Goal: Task Accomplishment & Management: Complete application form

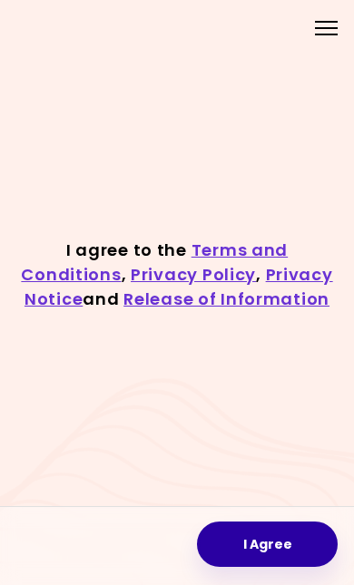
click at [286, 522] on button "I Agree" at bounding box center [267, 544] width 141 height 45
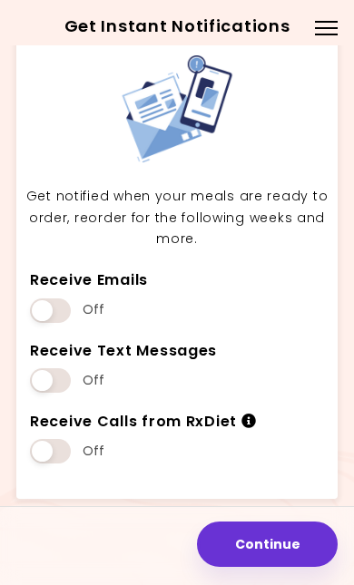
scroll to position [49, 0]
click at [65, 368] on span at bounding box center [50, 380] width 41 height 24
click at [12, 362] on div "Get Instant Notifications Get notified when your meals are ready to order, reor…" at bounding box center [177, 281] width 354 height 608
click at [46, 368] on span at bounding box center [50, 380] width 41 height 24
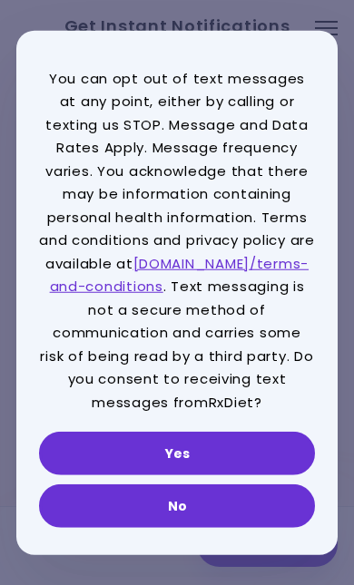
click at [233, 452] on button "Yes" at bounding box center [177, 454] width 276 height 44
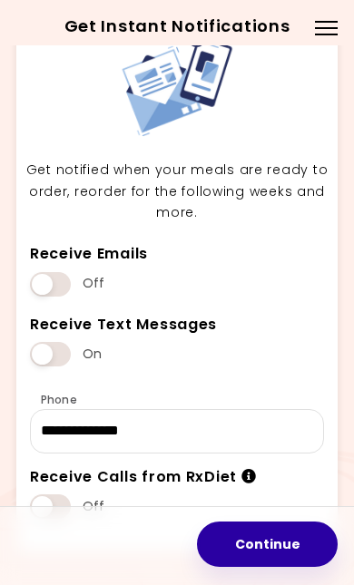
click at [265, 522] on button "Continue" at bounding box center [267, 544] width 141 height 45
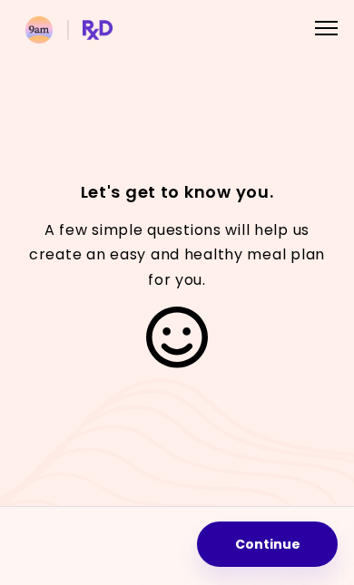
click at [279, 522] on button "Continue" at bounding box center [267, 544] width 141 height 45
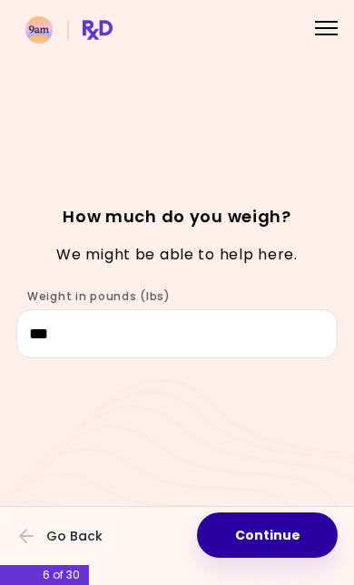
click at [219, 513] on button "Continue" at bounding box center [267, 535] width 141 height 45
select select "****"
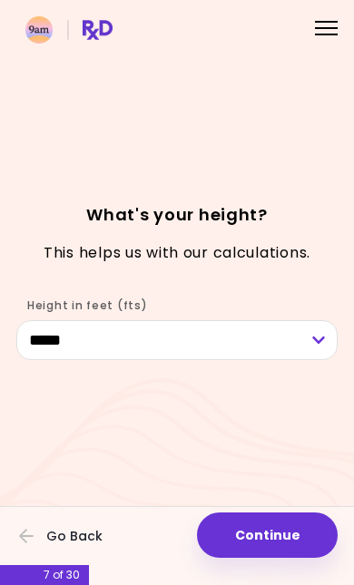
click at [232, 513] on button "Continue" at bounding box center [267, 535] width 141 height 45
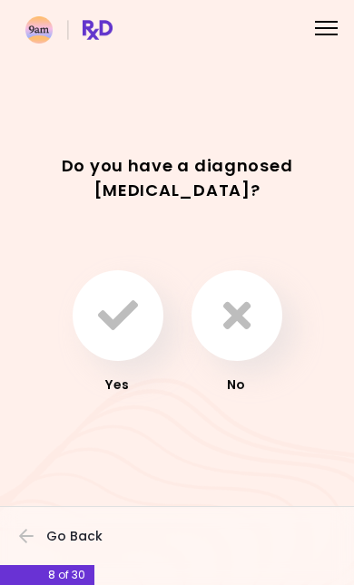
click at [226, 343] on button "button" at bounding box center [236, 315] width 91 height 91
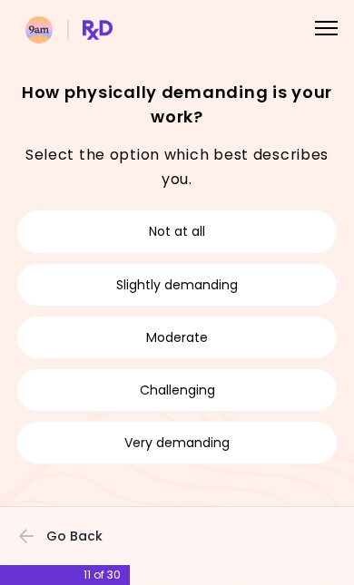
click at [281, 263] on button "Slightly demanding" at bounding box center [176, 285] width 321 height 44
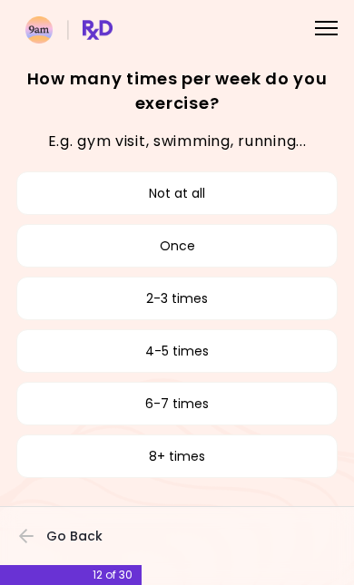
click at [294, 179] on button "Not at all" at bounding box center [176, 193] width 321 height 44
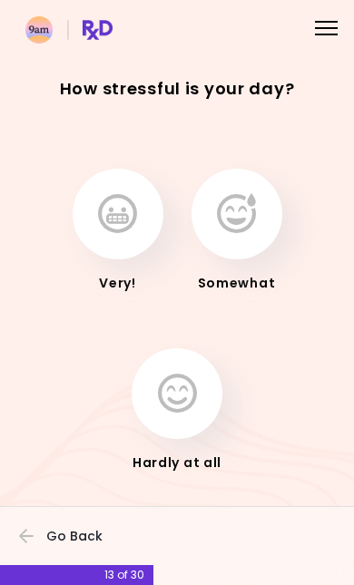
click at [123, 195] on icon "button" at bounding box center [117, 214] width 39 height 40
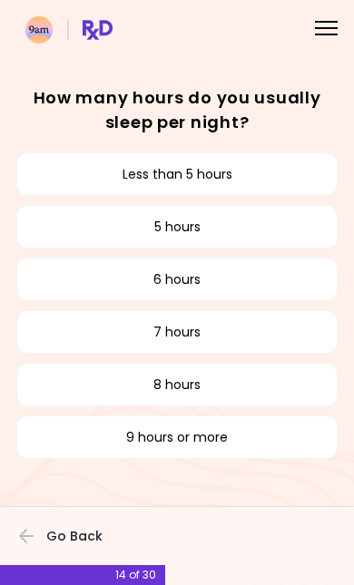
click at [248, 327] on button "7 hours" at bounding box center [176, 332] width 321 height 44
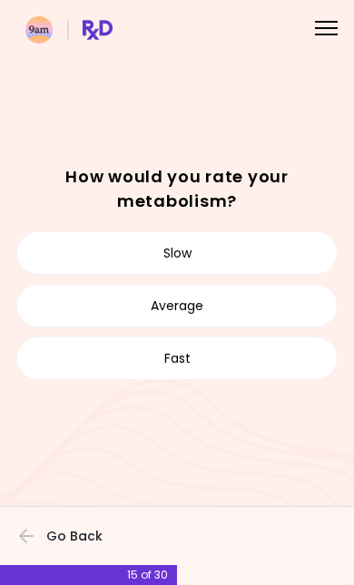
click at [262, 231] on button "Slow" at bounding box center [176, 253] width 321 height 44
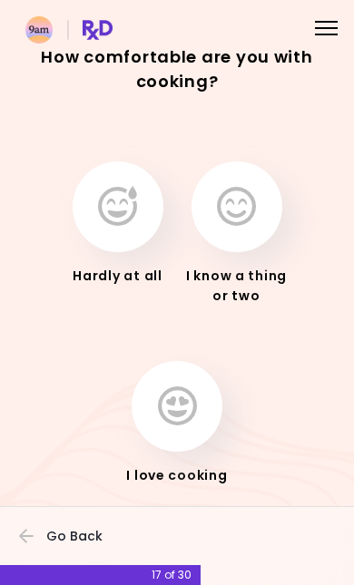
scroll to position [49, 0]
click at [233, 191] on icon "button" at bounding box center [236, 207] width 39 height 40
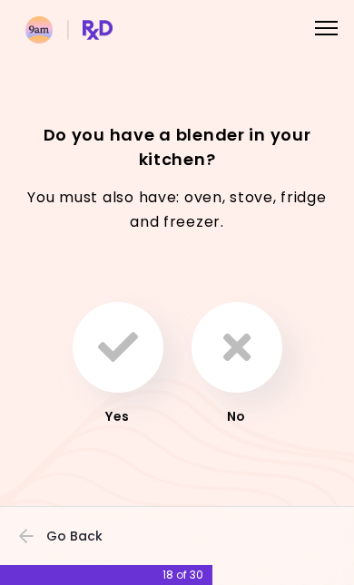
click at [112, 328] on icon "button" at bounding box center [118, 348] width 40 height 40
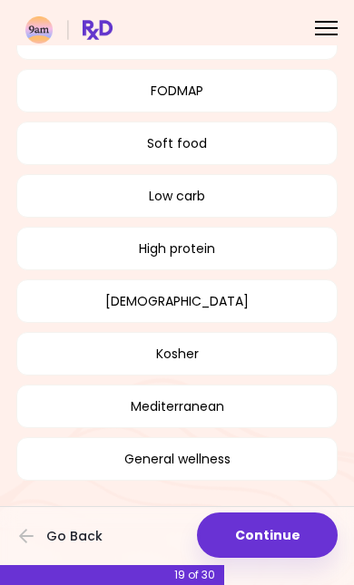
scroll to position [384, 0]
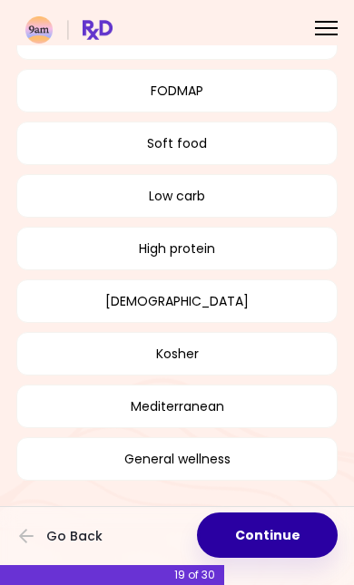
click at [289, 513] on button "Continue" at bounding box center [267, 535] width 141 height 45
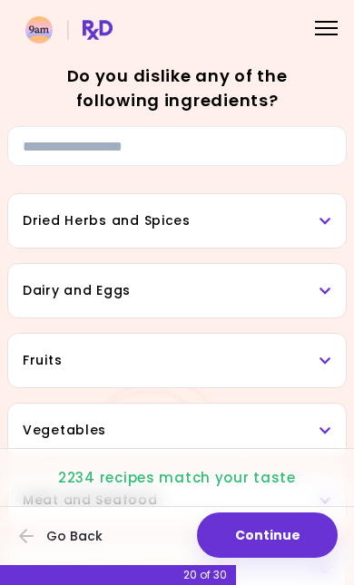
click at [300, 214] on h3 "Dried Herbs and Spices" at bounding box center [177, 220] width 308 height 19
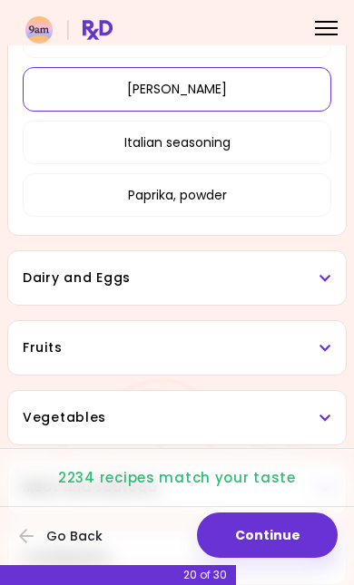
scroll to position [454, 0]
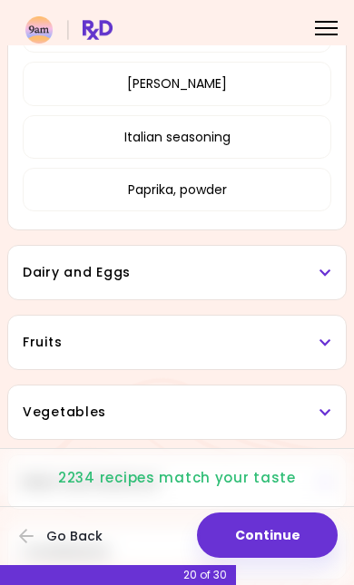
click at [230, 263] on h3 "Dairy and Eggs" at bounding box center [177, 272] width 308 height 19
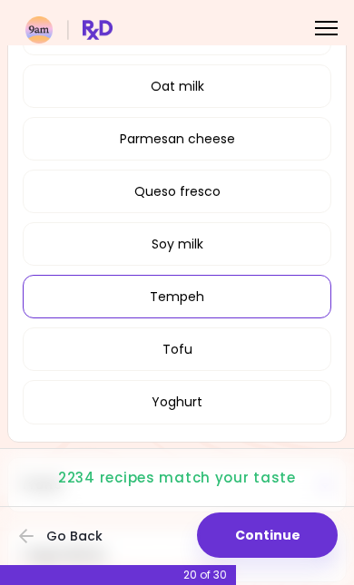
scroll to position [1169, 0]
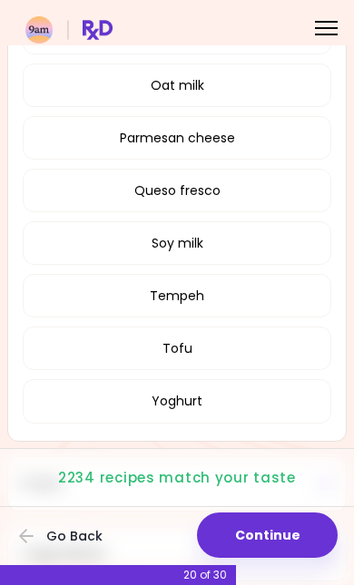
click at [222, 192] on button "Queso fresco" at bounding box center [177, 191] width 308 height 44
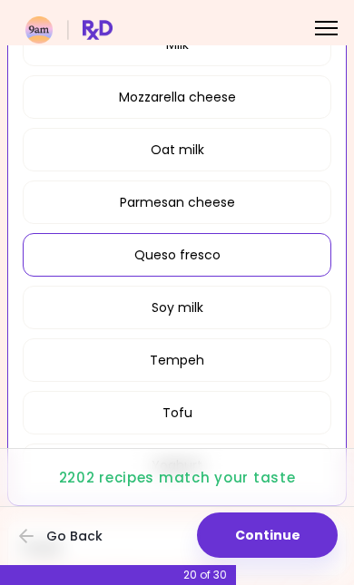
scroll to position [670, 0]
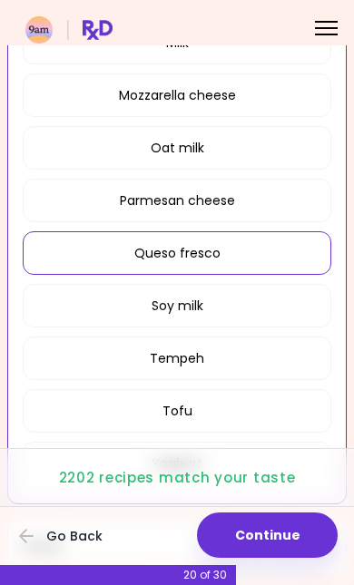
click at [247, 255] on button "Queso fresco" at bounding box center [177, 253] width 308 height 44
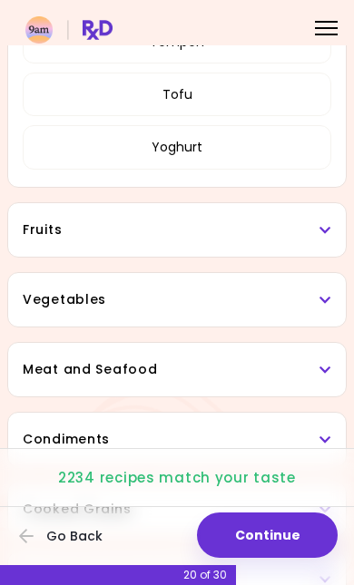
scroll to position [988, 0]
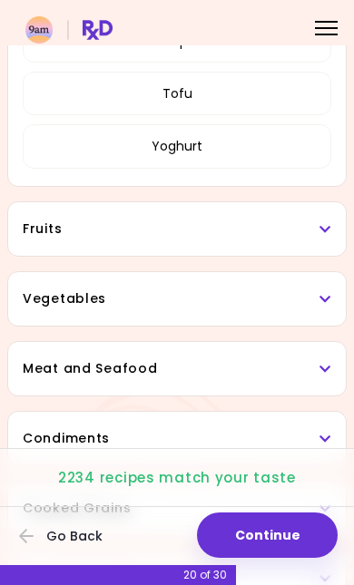
click at [254, 232] on h3 "Fruits" at bounding box center [177, 229] width 308 height 19
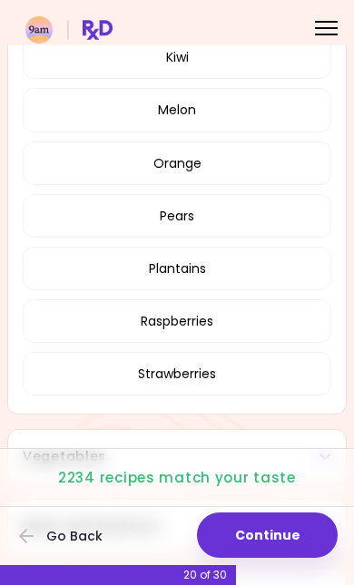
scroll to position [1426, 0]
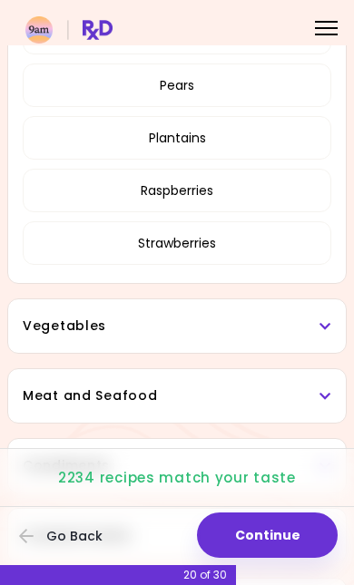
click at [240, 139] on button "Plantains" at bounding box center [177, 138] width 308 height 44
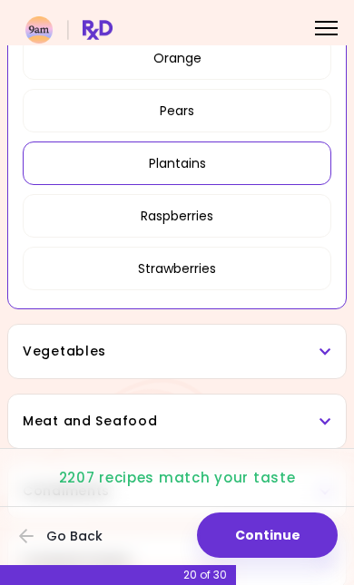
scroll to position [673, 0]
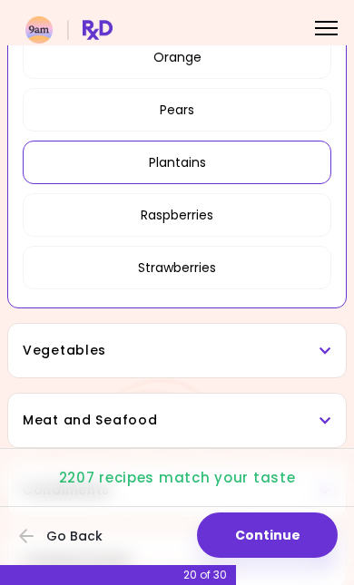
click at [130, 347] on h3 "Vegetables" at bounding box center [177, 350] width 308 height 19
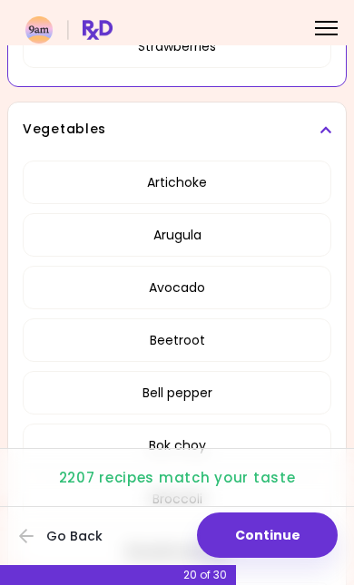
scroll to position [944, 0]
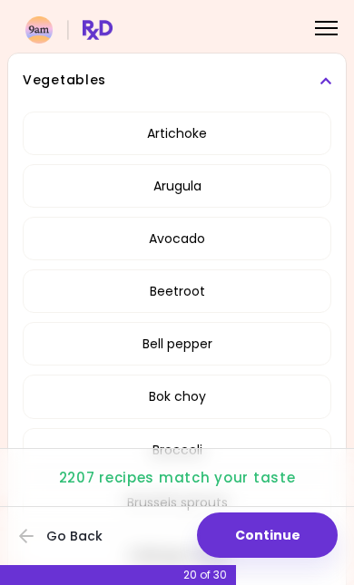
click at [103, 187] on button "Arugula" at bounding box center [177, 186] width 308 height 44
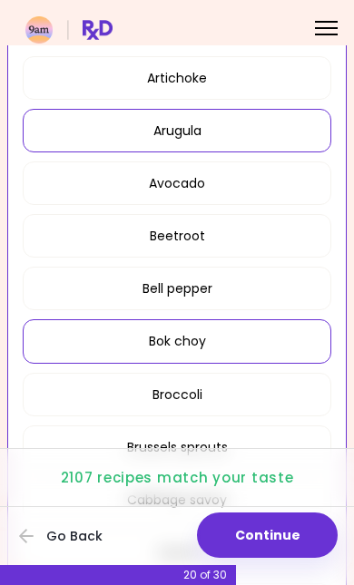
scroll to position [406, 0]
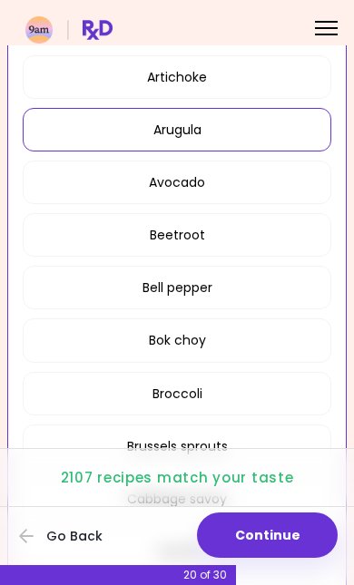
click at [79, 242] on button "Beetroot" at bounding box center [177, 235] width 308 height 44
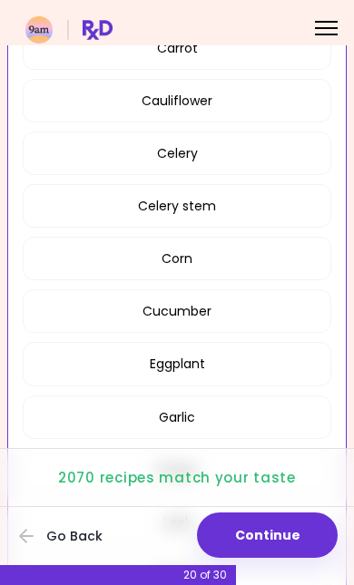
scroll to position [911, 0]
click at [82, 164] on button "Celery" at bounding box center [177, 153] width 308 height 44
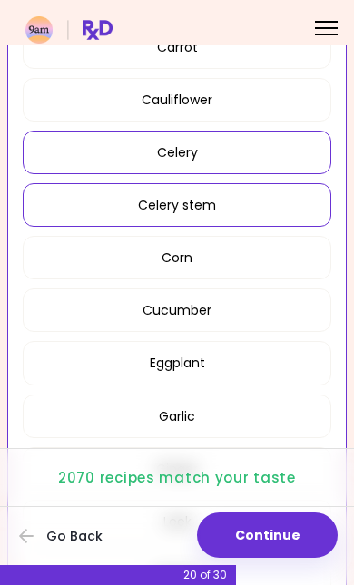
click at [87, 212] on button "Celery stem" at bounding box center [177, 205] width 308 height 44
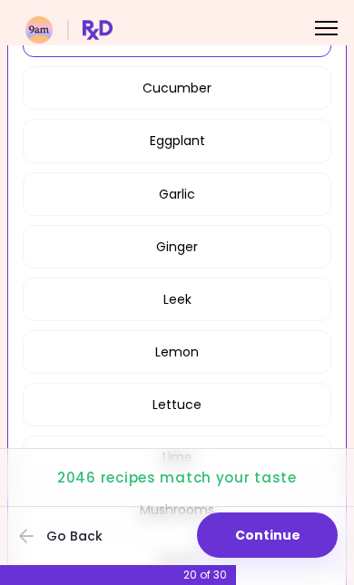
scroll to position [1130, 0]
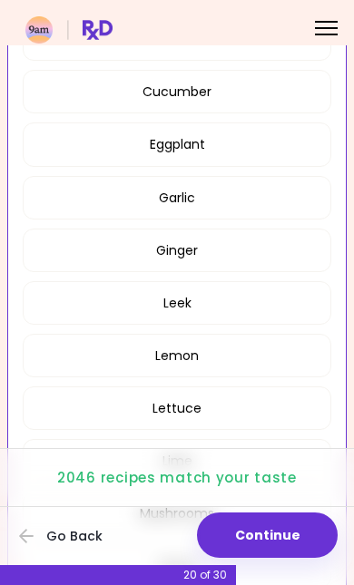
click at [230, 135] on button "Eggplant" at bounding box center [177, 144] width 308 height 44
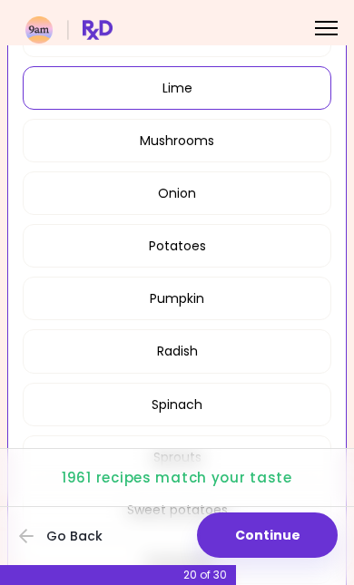
scroll to position [1503, 0]
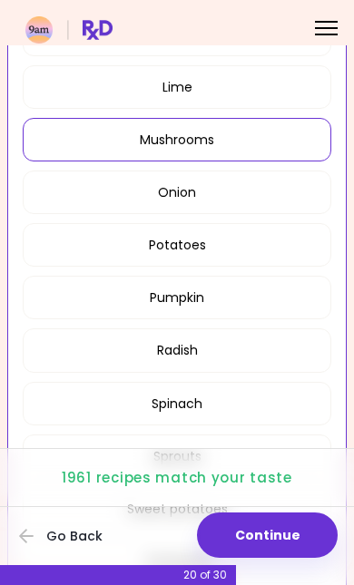
click at [260, 149] on button "Mushrooms" at bounding box center [177, 140] width 308 height 44
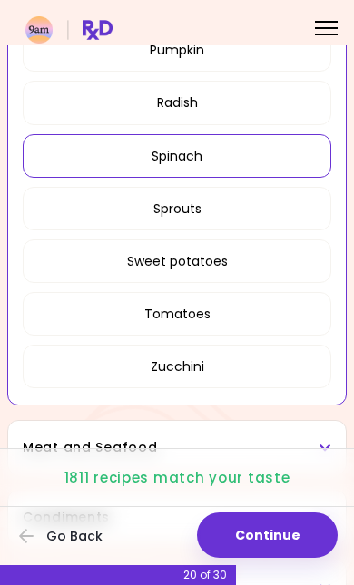
scroll to position [1752, 0]
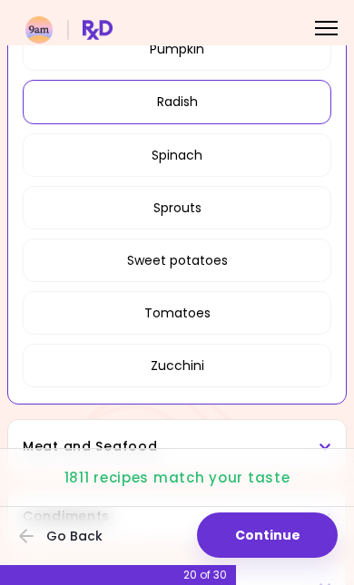
click at [278, 96] on button "Radish" at bounding box center [177, 102] width 308 height 44
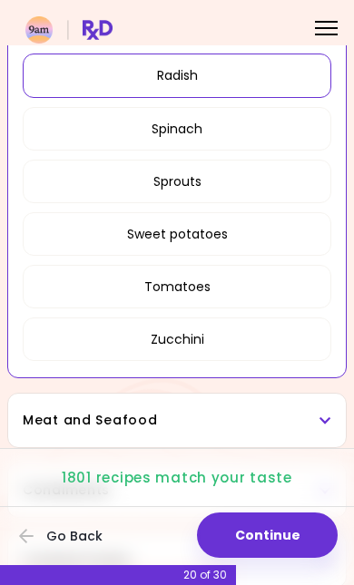
scroll to position [1777, 0]
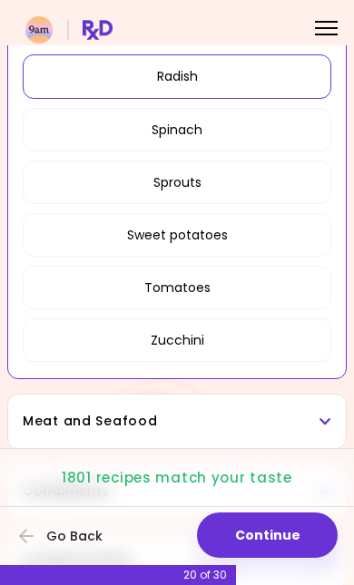
click at [273, 83] on button "Radish" at bounding box center [177, 76] width 308 height 44
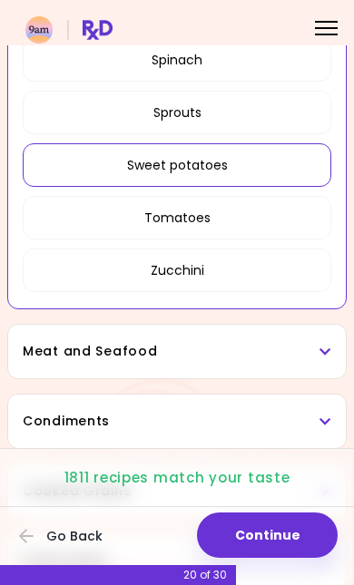
scroll to position [1846, 0]
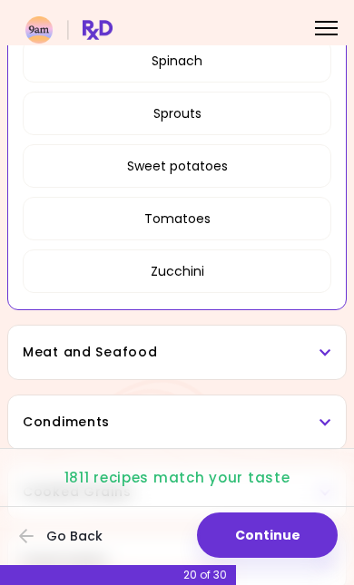
click at [308, 105] on button "Sprouts" at bounding box center [177, 114] width 308 height 44
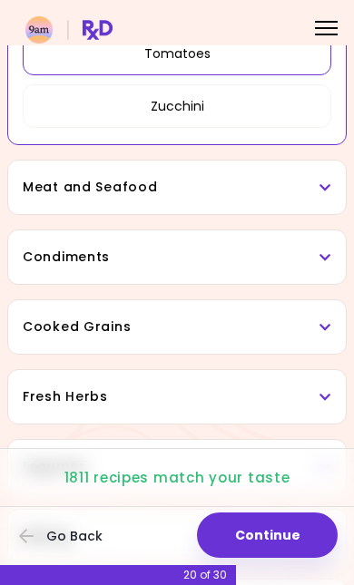
scroll to position [2027, 0]
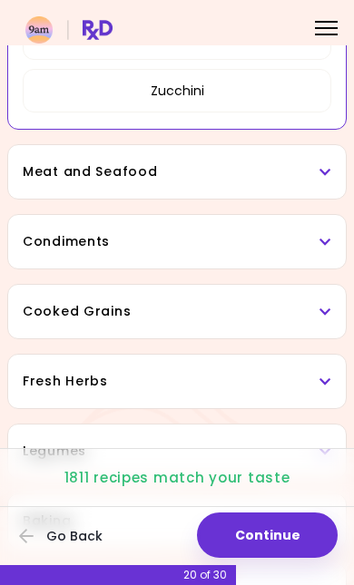
click at [306, 173] on h3 "Meat and Seafood" at bounding box center [177, 171] width 308 height 19
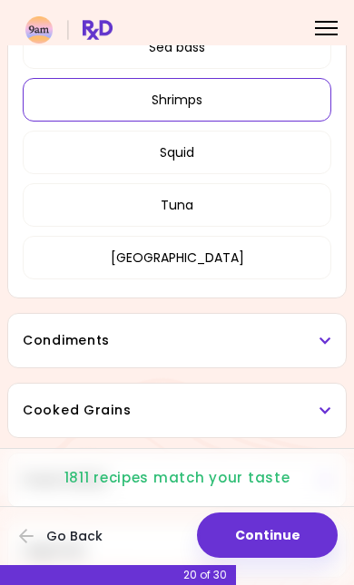
scroll to position [2534, 0]
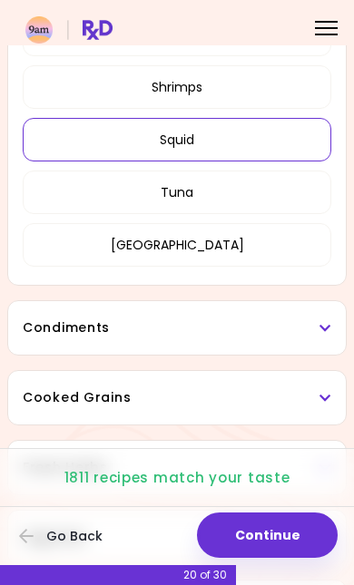
click at [281, 138] on button "Squid" at bounding box center [177, 140] width 308 height 44
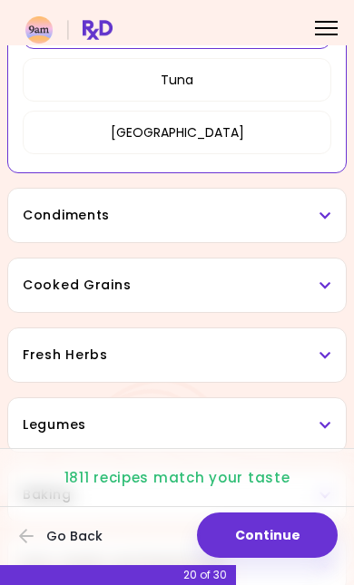
scroll to position [925, 0]
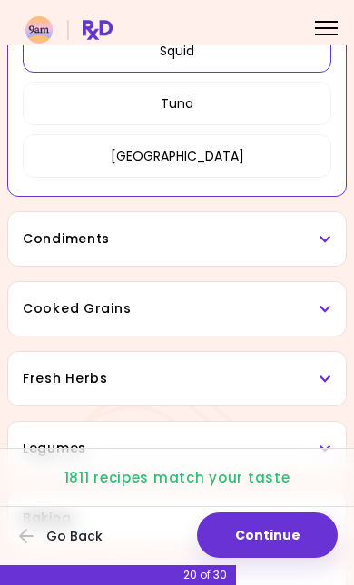
click at [293, 217] on div "Condiments" at bounding box center [177, 239] width 338 height 54
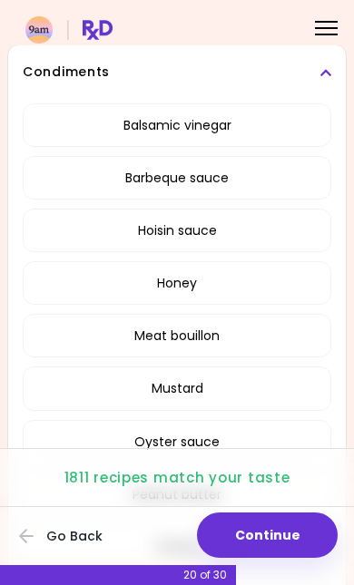
scroll to position [1097, 0]
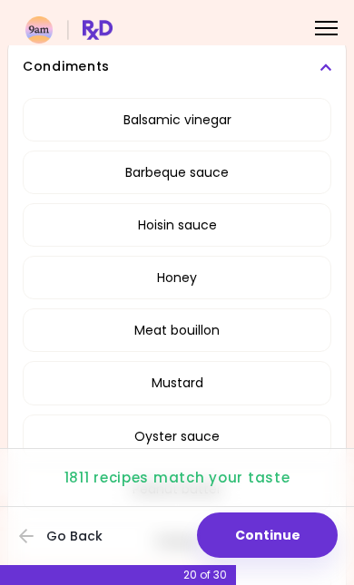
click at [289, 164] on button "Barbeque sauce" at bounding box center [177, 173] width 308 height 44
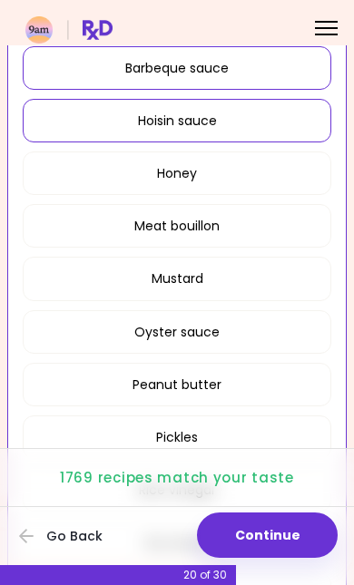
scroll to position [612, 0]
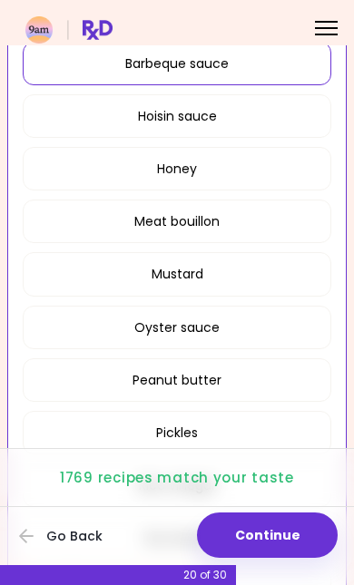
click at [299, 65] on button "Barbeque sauce" at bounding box center [177, 64] width 308 height 44
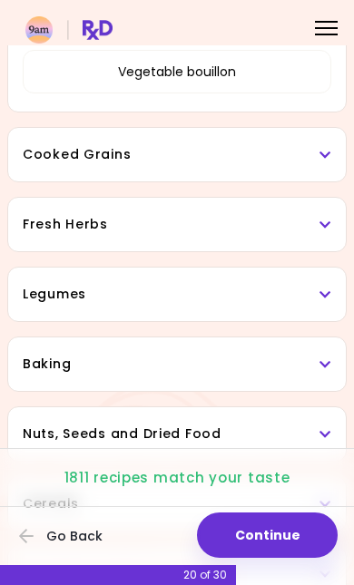
scroll to position [1239, 0]
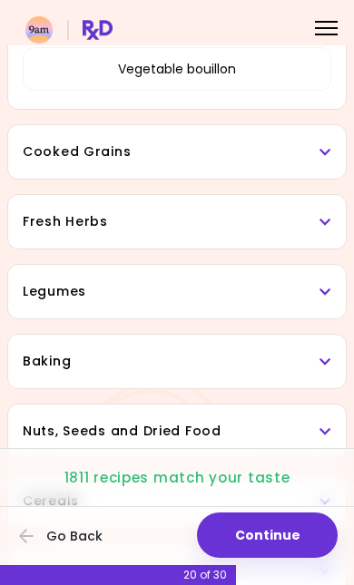
click at [291, 155] on h3 "Cooked Grains" at bounding box center [177, 151] width 308 height 19
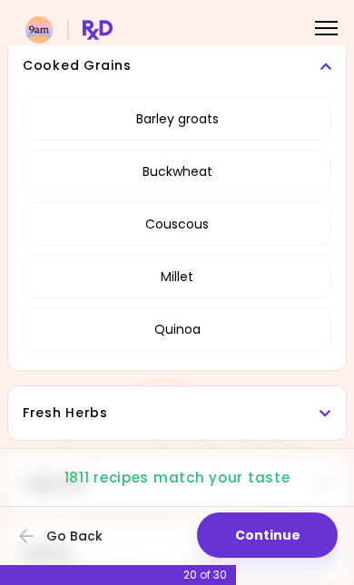
click at [279, 114] on button "Barley groats" at bounding box center [177, 119] width 308 height 44
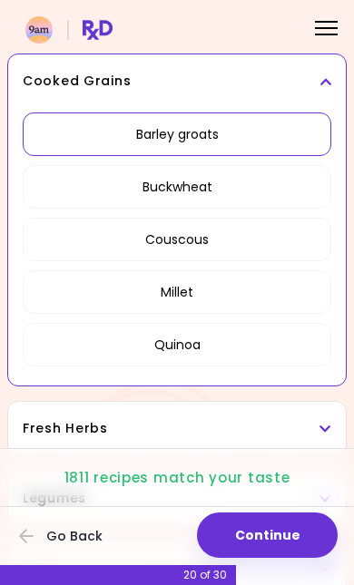
scroll to position [558, 0]
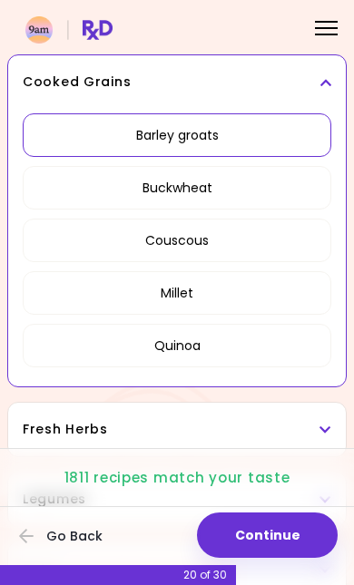
click at [285, 171] on button "Buckwheat" at bounding box center [177, 188] width 308 height 44
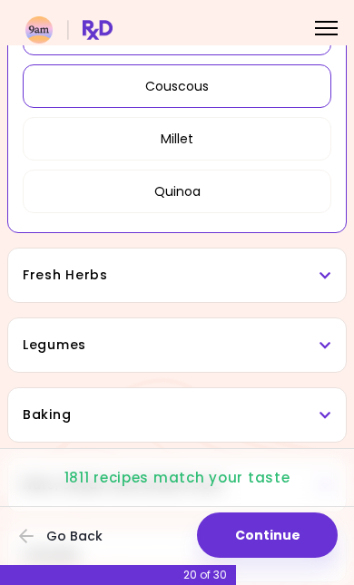
scroll to position [715, 0]
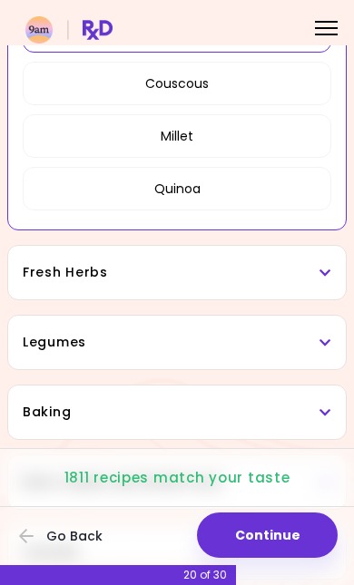
click at [294, 132] on button "Millet" at bounding box center [177, 136] width 308 height 44
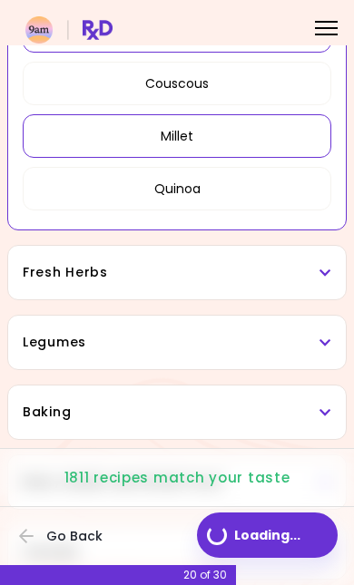
click at [298, 189] on button "Quinoa" at bounding box center [177, 189] width 308 height 44
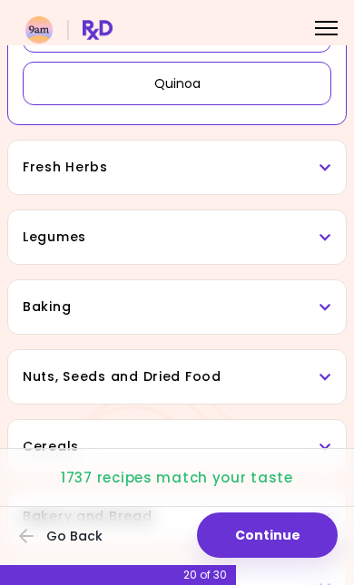
scroll to position [822, 0]
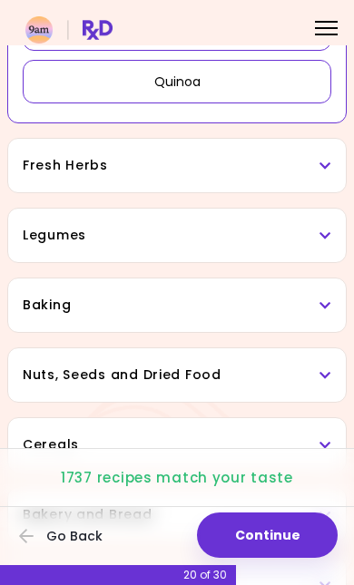
click at [290, 161] on h3 "Fresh Herbs" at bounding box center [177, 165] width 308 height 19
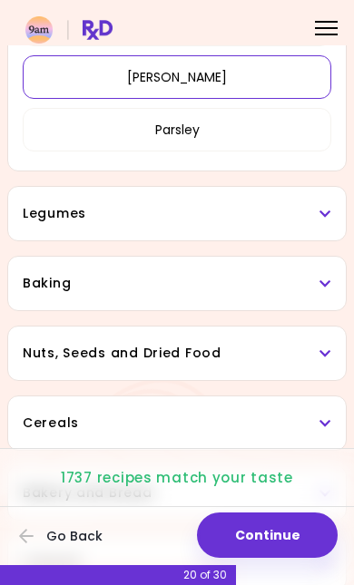
scroll to position [1153, 0]
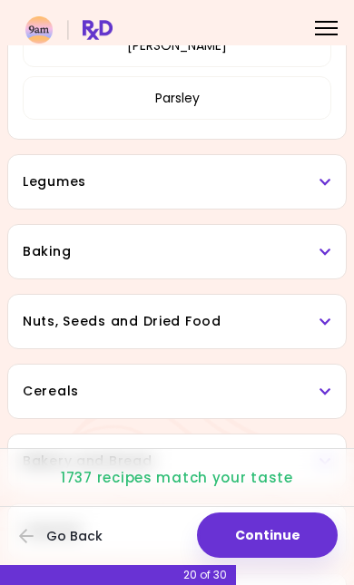
click at [306, 180] on h3 "Legumes" at bounding box center [177, 181] width 308 height 19
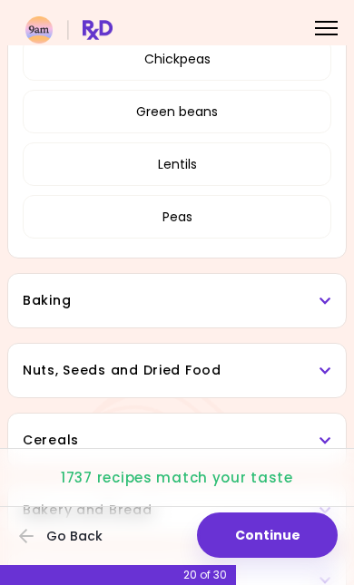
scroll to position [1383, 0]
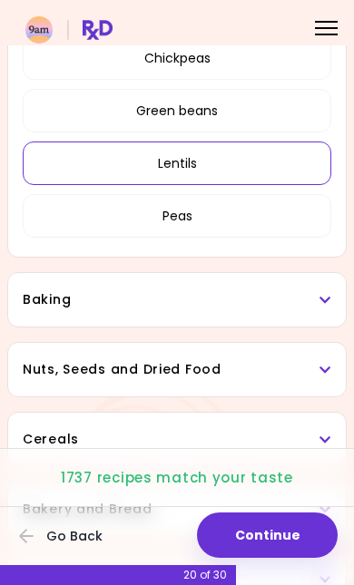
click at [297, 156] on button "Lentils" at bounding box center [177, 164] width 308 height 44
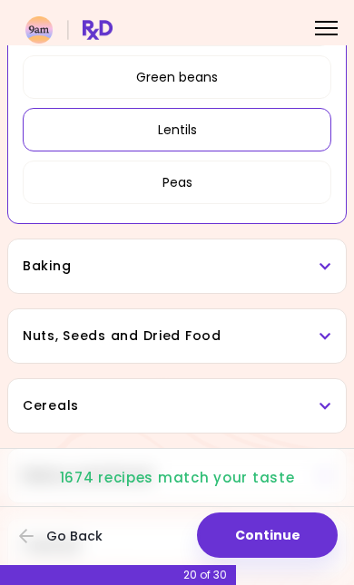
scroll to position [860, 0]
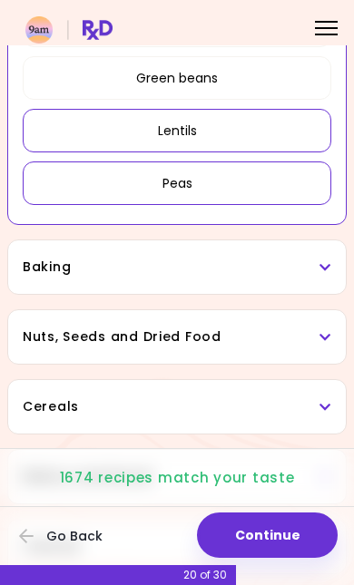
click at [299, 183] on button "Peas" at bounding box center [177, 183] width 308 height 44
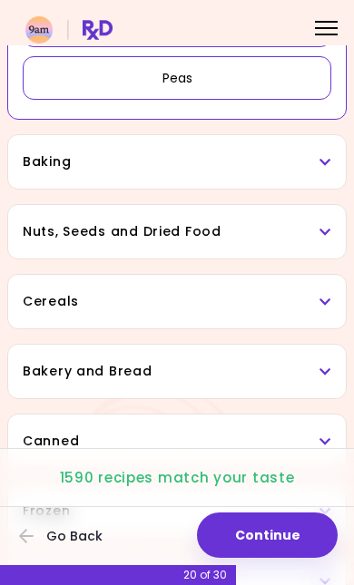
scroll to position [972, 0]
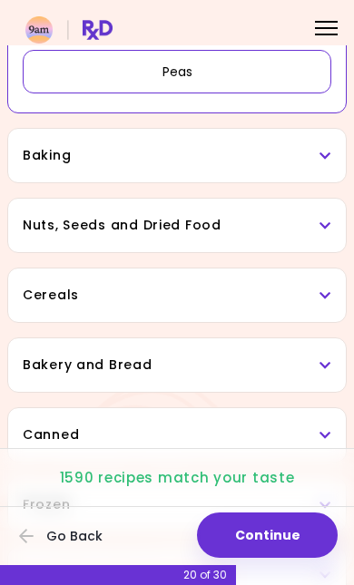
click at [284, 148] on h3 "Baking" at bounding box center [177, 155] width 308 height 19
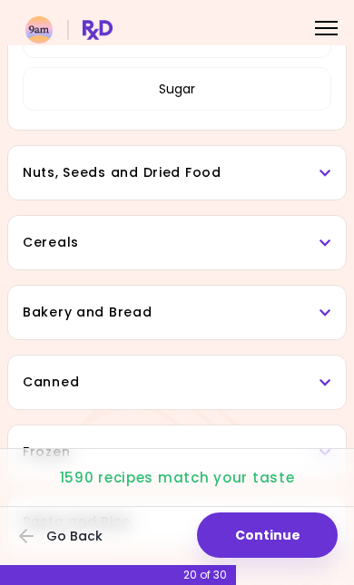
scroll to position [1306, 0]
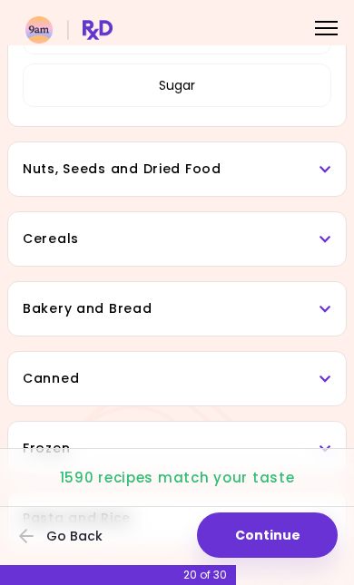
click at [62, 159] on div "Nuts, Seeds and Dried Food" at bounding box center [177, 169] width 338 height 54
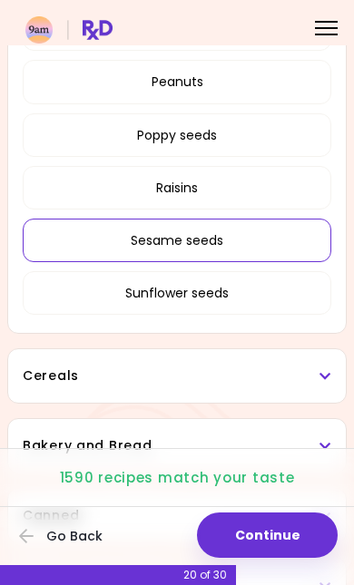
scroll to position [1710, 0]
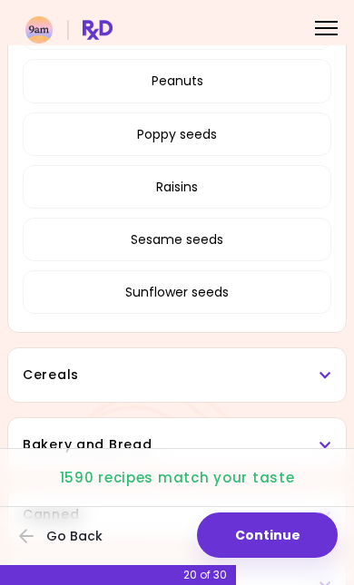
click at [268, 203] on button "Raisins" at bounding box center [177, 187] width 308 height 44
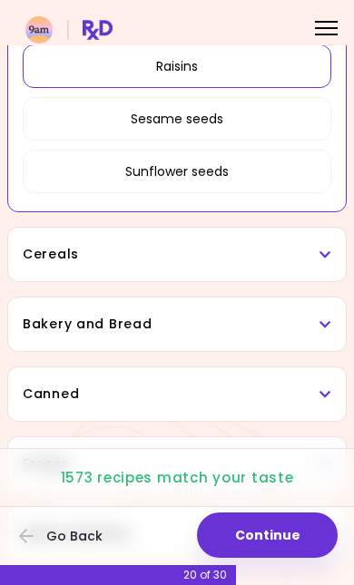
scroll to position [1277, 0]
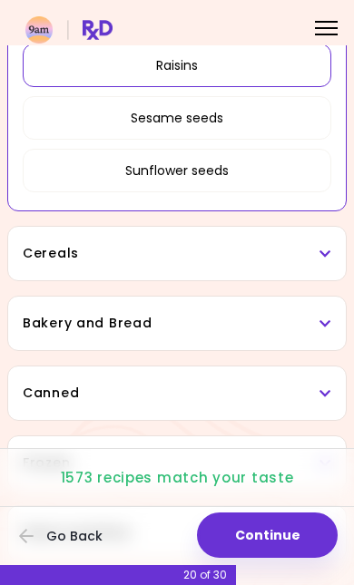
click at [270, 259] on h3 "Cereals" at bounding box center [177, 253] width 308 height 19
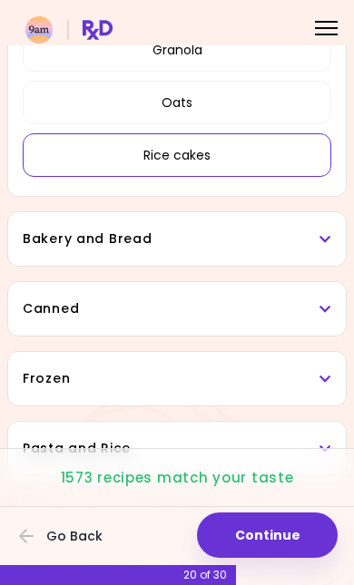
scroll to position [1590, 0]
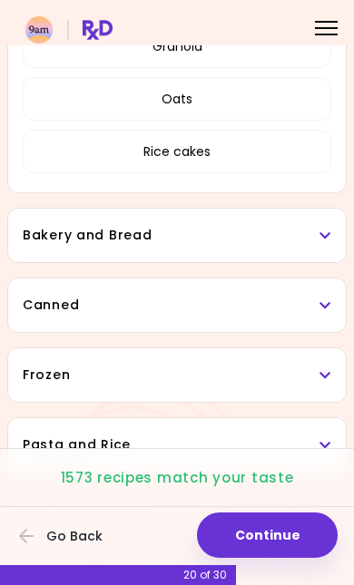
click at [271, 161] on button "Rice cakes" at bounding box center [177, 152] width 308 height 44
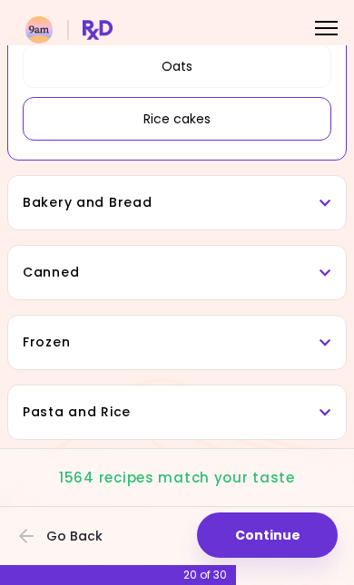
scroll to position [1112, 0]
click at [279, 182] on div "Bakery and Bread" at bounding box center [177, 203] width 338 height 54
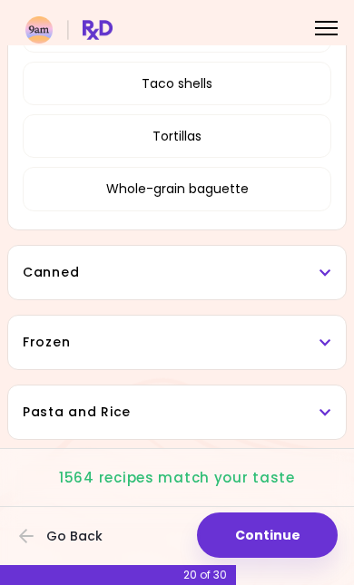
scroll to position [1443, 0]
click at [222, 263] on h3 "Canned" at bounding box center [177, 272] width 308 height 19
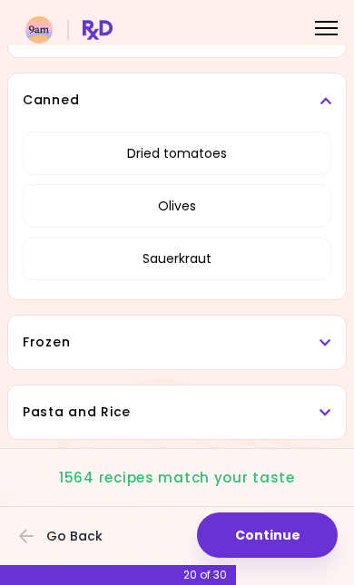
scroll to position [1615, 0]
click at [242, 237] on button "Sauerkraut" at bounding box center [177, 259] width 308 height 44
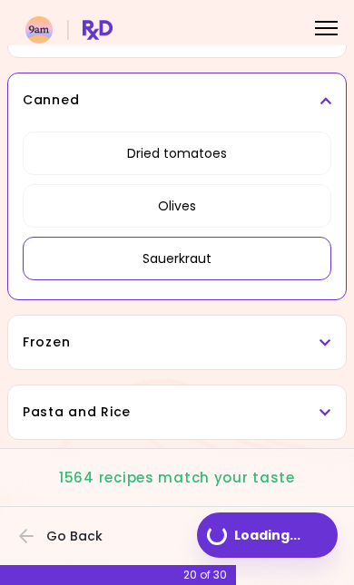
scroll to position [1060, 0]
click at [245, 333] on h3 "Frozen" at bounding box center [177, 342] width 308 height 19
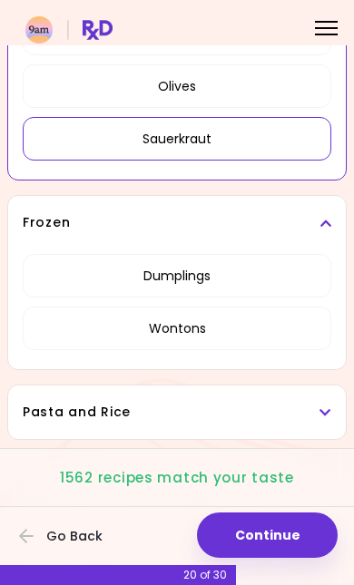
scroll to position [1179, 0]
click at [227, 403] on h3 "Pasta and Rice" at bounding box center [177, 412] width 308 height 19
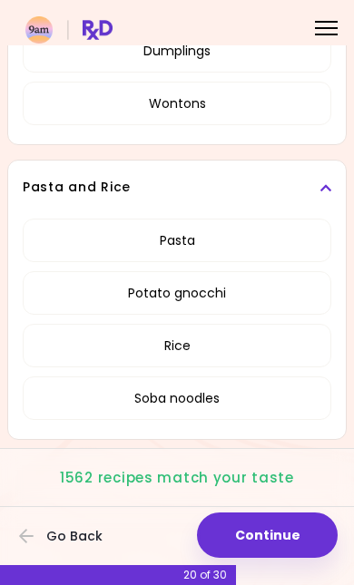
scroll to position [1404, 0]
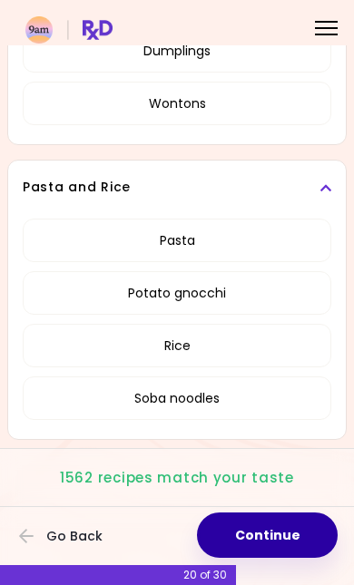
click at [290, 513] on button "Continue" at bounding box center [267, 535] width 141 height 45
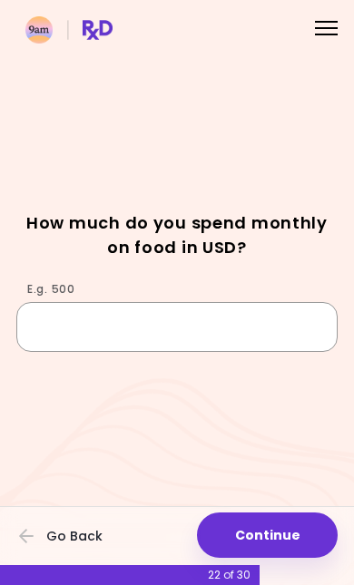
click at [106, 332] on input "E.g. 500" at bounding box center [176, 326] width 321 height 49
type input "***"
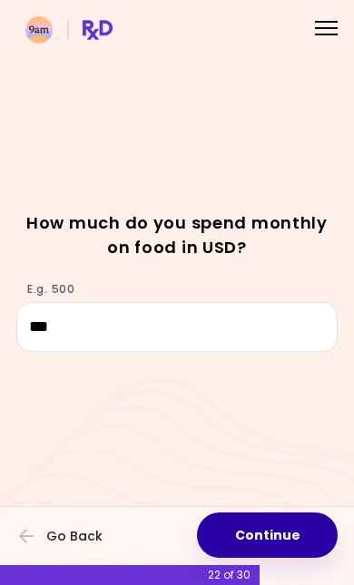
click at [277, 513] on button "Continue" at bounding box center [267, 535] width 141 height 45
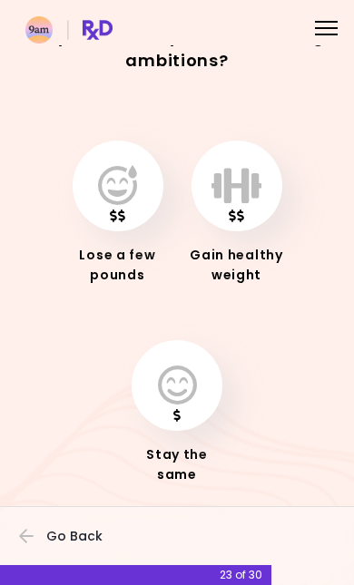
scroll to position [49, 0]
click at [118, 182] on icon "button" at bounding box center [117, 186] width 39 height 40
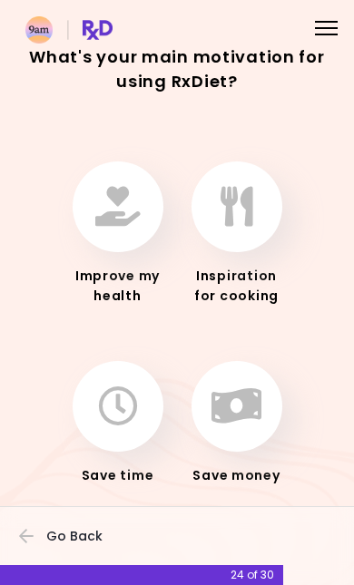
scroll to position [49, 0]
click at [99, 188] on icon "button" at bounding box center [117, 207] width 45 height 40
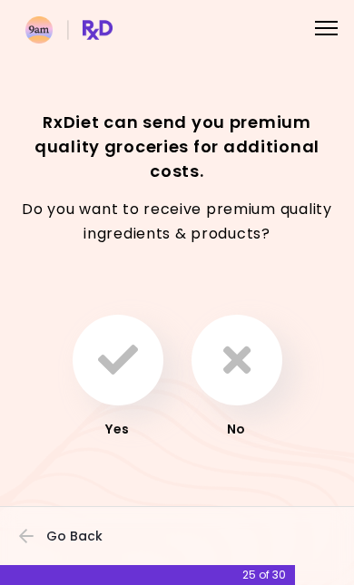
click at [45, 516] on button "Go Back" at bounding box center [73, 536] width 109 height 40
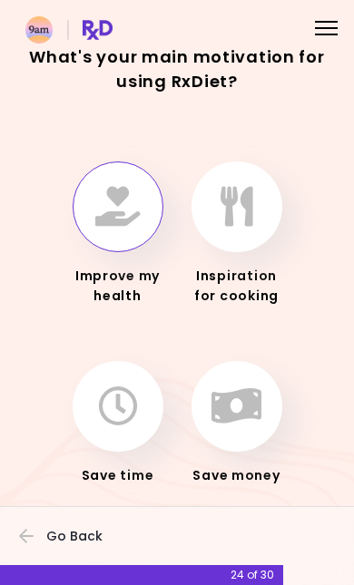
scroll to position [49, 0]
click at [226, 387] on icon "button" at bounding box center [236, 407] width 50 height 40
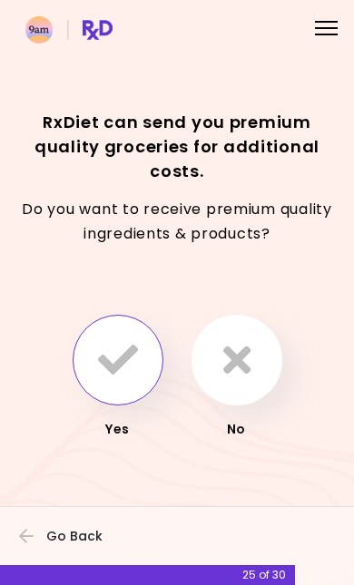
click at [101, 340] on icon "button" at bounding box center [118, 360] width 40 height 40
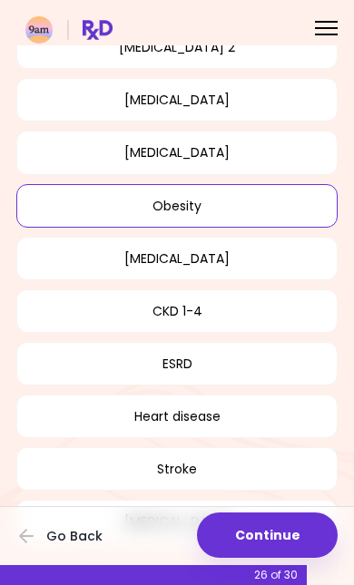
scroll to position [194, 0]
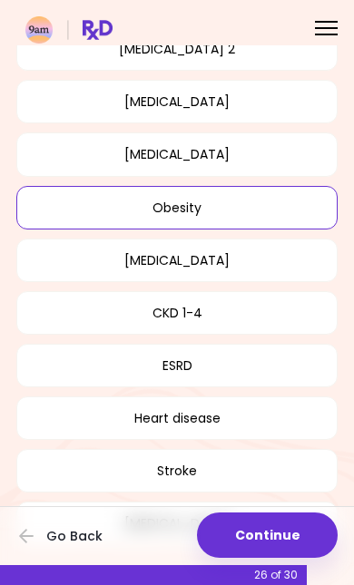
click at [71, 202] on button "Obesity" at bounding box center [176, 208] width 321 height 44
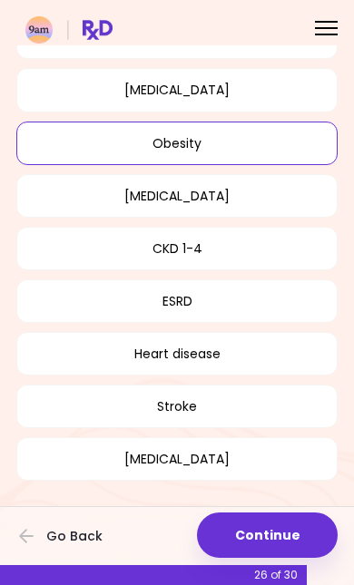
scroll to position [289, 0]
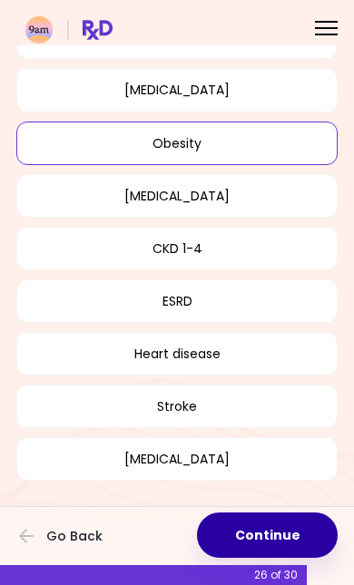
click at [221, 513] on button "Continue" at bounding box center [267, 535] width 141 height 45
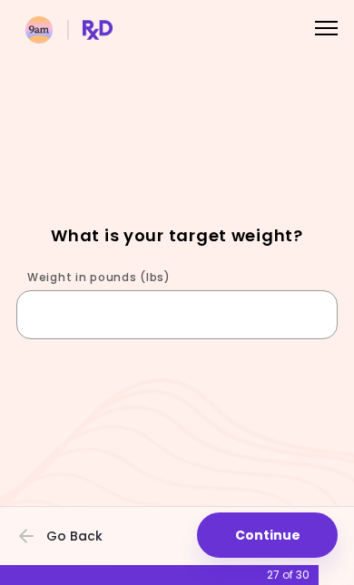
click at [69, 290] on input "Weight in pounds (lbs)" at bounding box center [176, 314] width 321 height 49
type input "***"
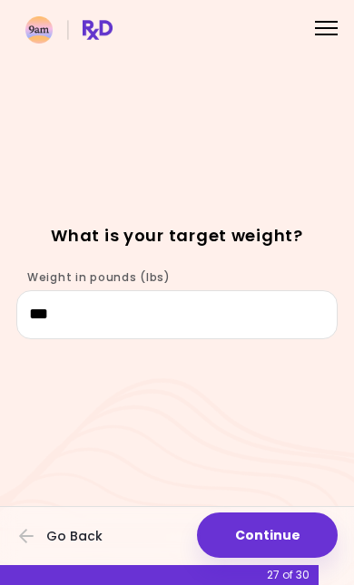
click at [250, 513] on button "Continue" at bounding box center [267, 535] width 141 height 45
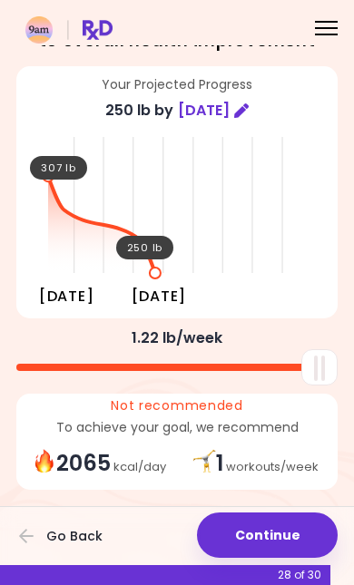
scroll to position [70, 0]
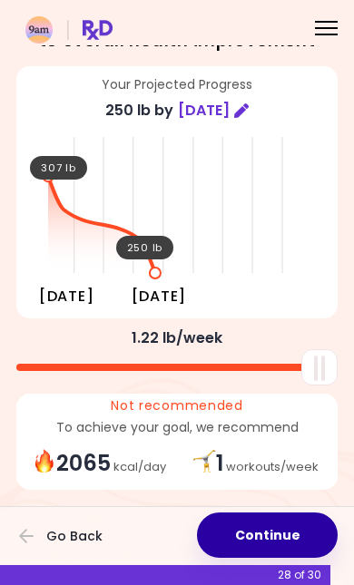
click at [274, 513] on button "Continue" at bounding box center [267, 535] width 141 height 45
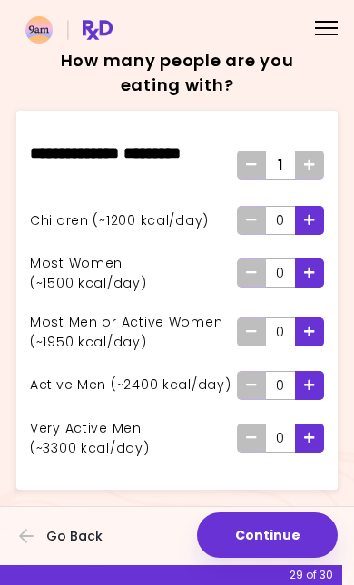
scroll to position [44, 0]
click at [308, 318] on span "Add - Man or Active Woman" at bounding box center [309, 332] width 11 height 29
click at [284, 526] on button "Continue" at bounding box center [267, 535] width 141 height 45
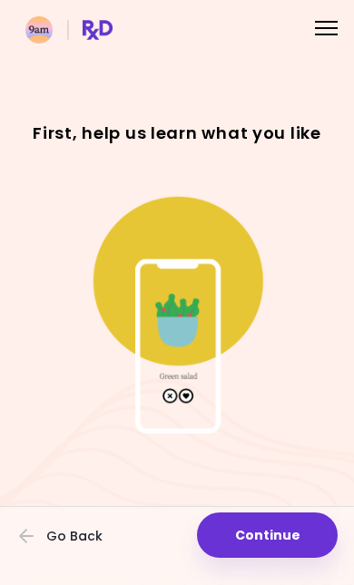
click at [278, 524] on button "Continue" at bounding box center [267, 535] width 141 height 45
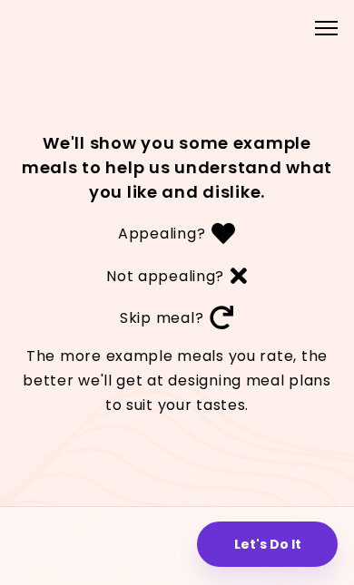
click at [233, 522] on button "Let's Do It" at bounding box center [267, 544] width 141 height 45
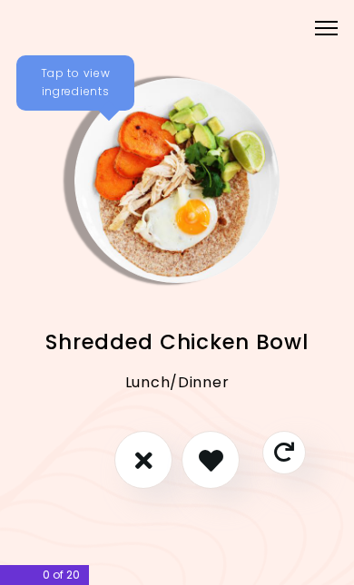
click at [139, 455] on icon "I don't like this recipe" at bounding box center [143, 460] width 17 height 24
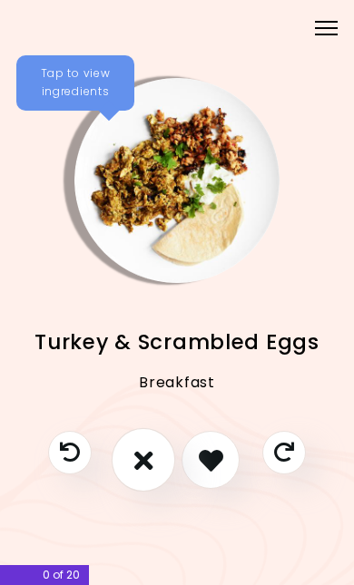
click at [144, 446] on icon "I don't like this recipe" at bounding box center [143, 459] width 19 height 27
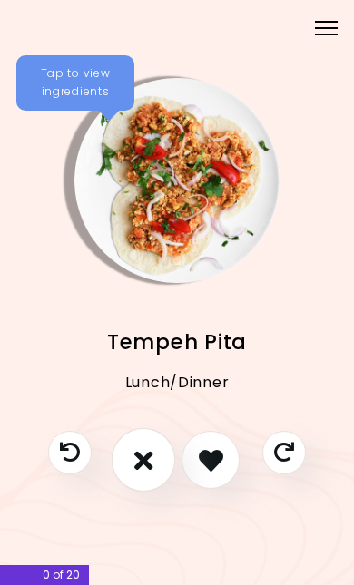
click at [139, 446] on icon "I don't like this recipe" at bounding box center [143, 459] width 19 height 27
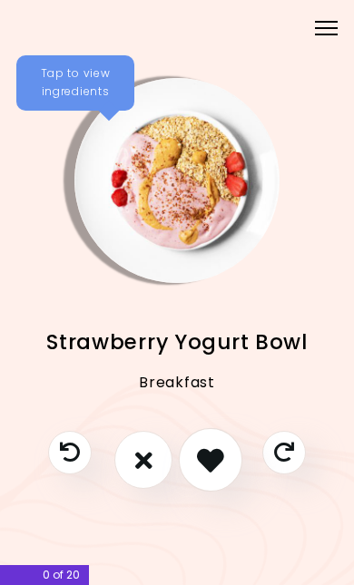
click at [203, 450] on icon "I like this recipe" at bounding box center [210, 459] width 27 height 27
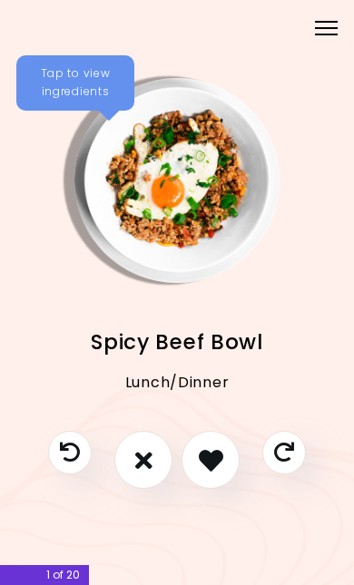
click at [210, 459] on button "I like this recipe" at bounding box center [210, 460] width 58 height 58
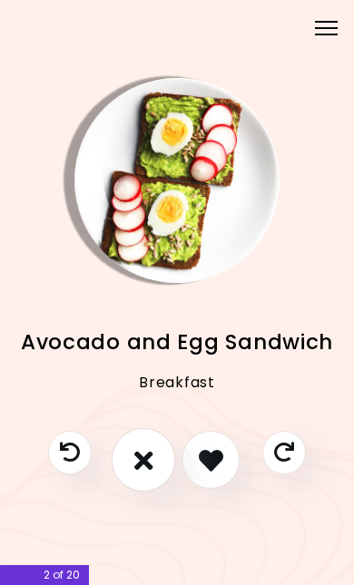
click at [123, 462] on button "I don't like this recipe" at bounding box center [144, 460] width 64 height 64
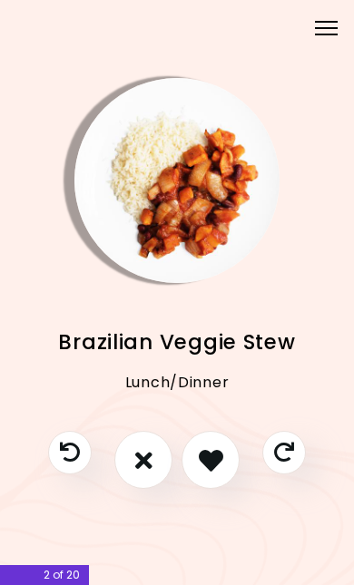
click at [124, 463] on button "I don't like this recipe" at bounding box center [143, 460] width 58 height 58
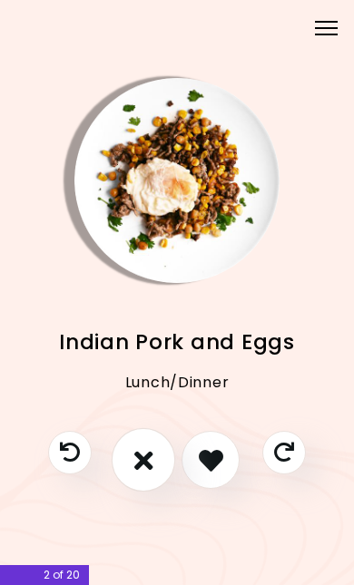
click at [144, 446] on icon "I don't like this recipe" at bounding box center [143, 459] width 19 height 27
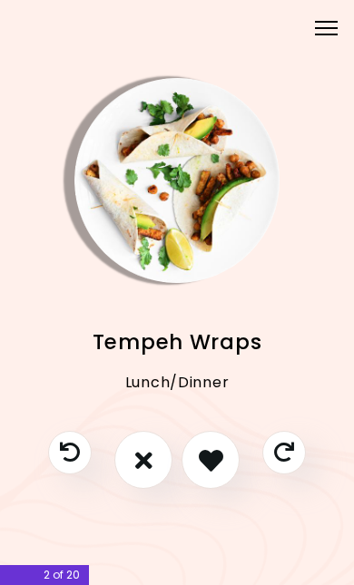
click at [152, 460] on button "I don't like this recipe" at bounding box center [143, 460] width 58 height 58
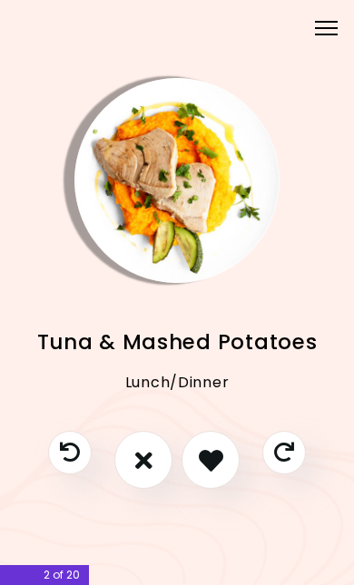
click at [145, 448] on icon "I don't like this recipe" at bounding box center [143, 460] width 17 height 24
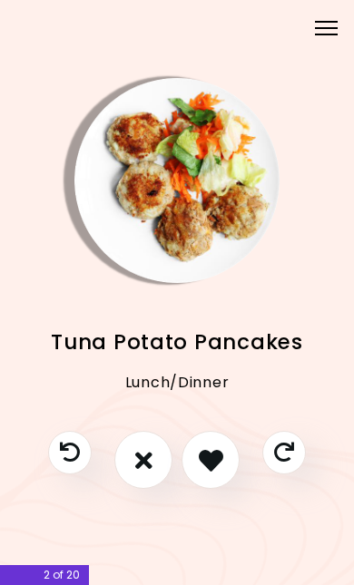
click at [159, 458] on button "I don't like this recipe" at bounding box center [143, 460] width 58 height 58
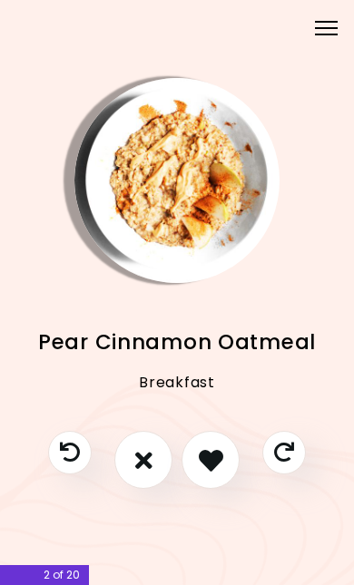
click at [230, 465] on button "I like this recipe" at bounding box center [210, 460] width 58 height 58
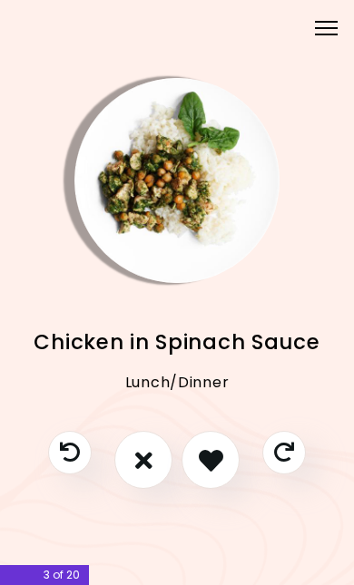
click at [140, 457] on icon "I don't like this recipe" at bounding box center [143, 460] width 17 height 24
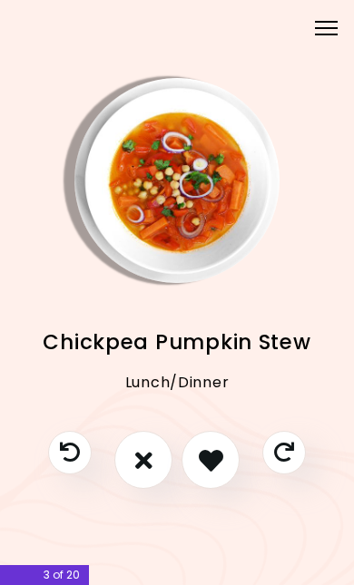
click at [144, 450] on icon "I don't like this recipe" at bounding box center [143, 460] width 17 height 24
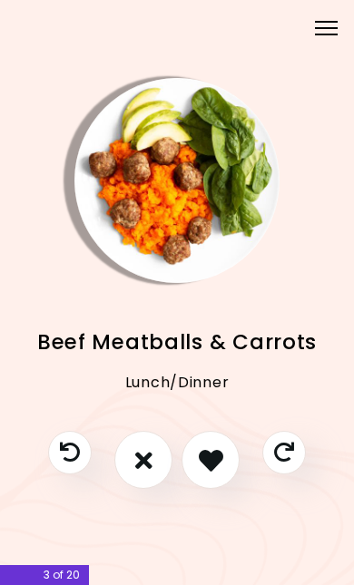
click at [152, 451] on icon "I don't like this recipe" at bounding box center [143, 460] width 17 height 24
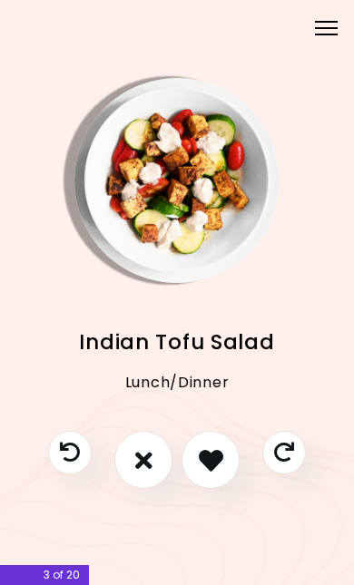
click at [232, 453] on button "I like this recipe" at bounding box center [210, 460] width 58 height 58
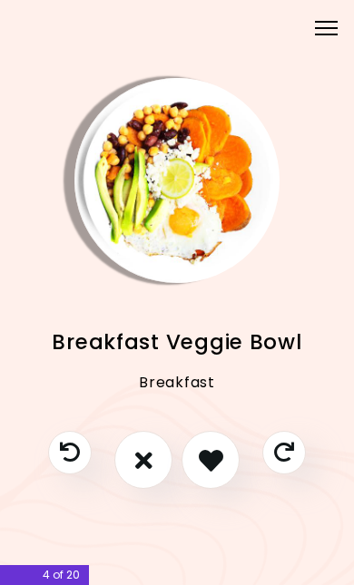
click at [148, 472] on button "I don't like this recipe" at bounding box center [143, 460] width 58 height 58
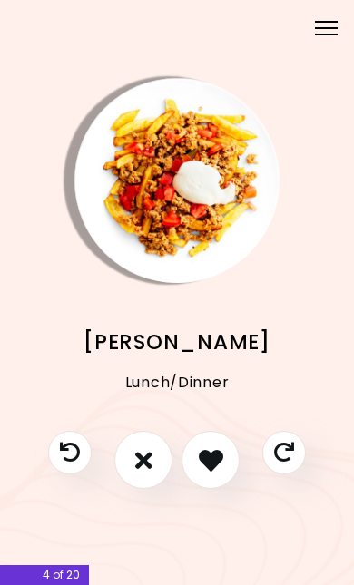
click at [148, 470] on button "I don't like this recipe" at bounding box center [143, 460] width 58 height 58
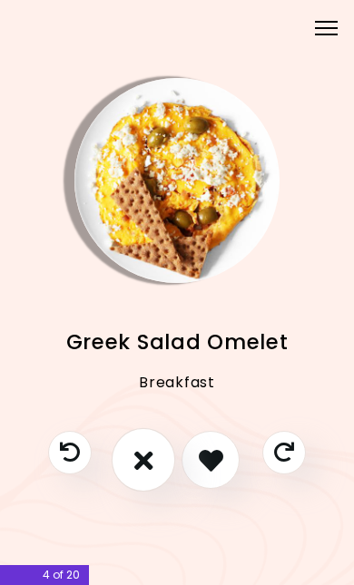
click at [154, 468] on button "I don't like this recipe" at bounding box center [144, 460] width 64 height 64
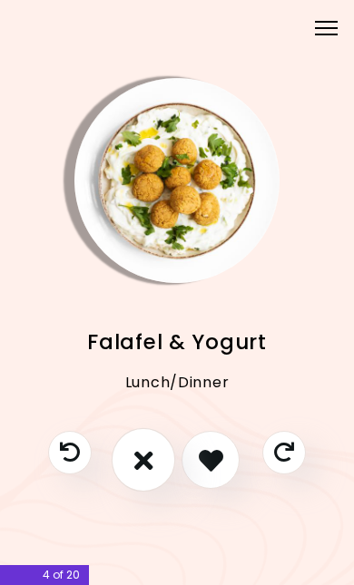
click at [162, 462] on button "I don't like this recipe" at bounding box center [144, 460] width 64 height 64
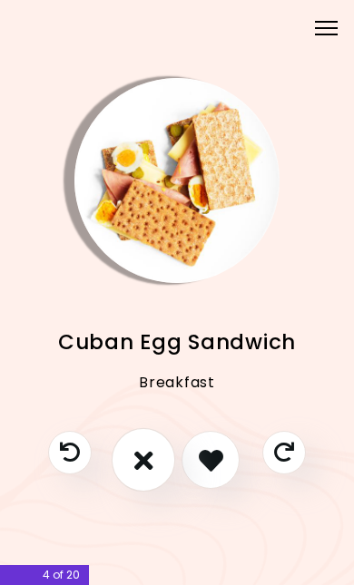
click at [161, 465] on button "I don't like this recipe" at bounding box center [144, 460] width 64 height 64
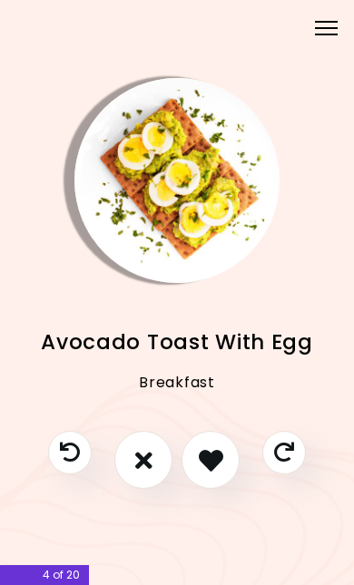
click at [158, 467] on button "I don't like this recipe" at bounding box center [143, 460] width 58 height 58
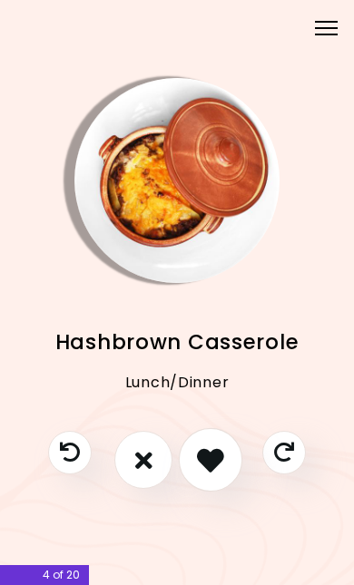
click at [217, 471] on button "I like this recipe" at bounding box center [211, 460] width 64 height 64
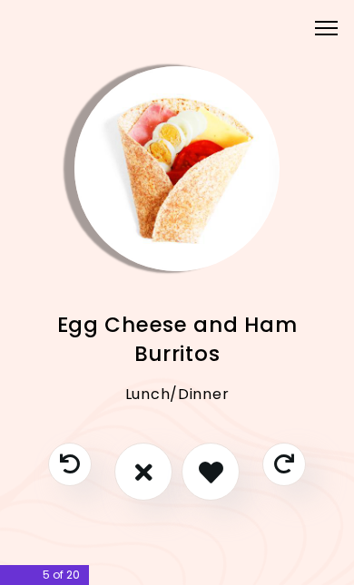
click at [124, 476] on button "I don't like this recipe" at bounding box center [143, 472] width 58 height 58
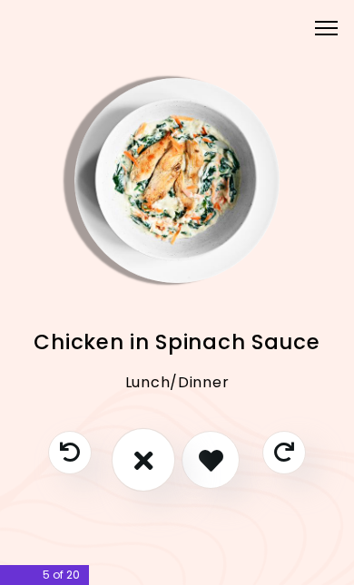
click at [123, 452] on button "I don't like this recipe" at bounding box center [144, 460] width 64 height 64
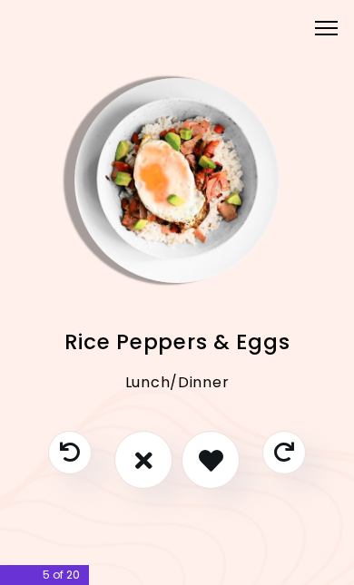
click at [124, 462] on button "I don't like this recipe" at bounding box center [143, 460] width 58 height 58
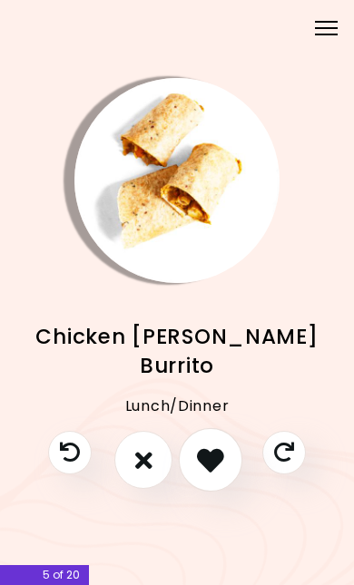
click at [211, 465] on button "I like this recipe" at bounding box center [211, 460] width 64 height 64
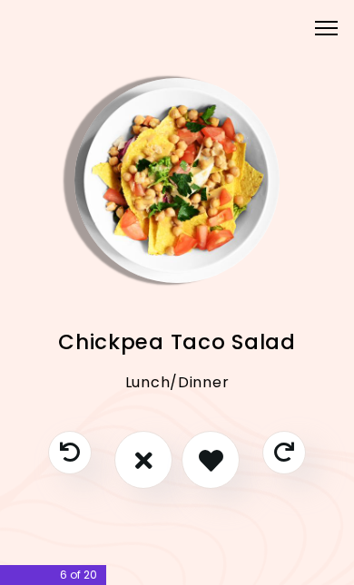
click at [119, 466] on div at bounding box center [177, 469] width 294 height 76
click at [125, 449] on button "I don't like this recipe" at bounding box center [144, 460] width 64 height 64
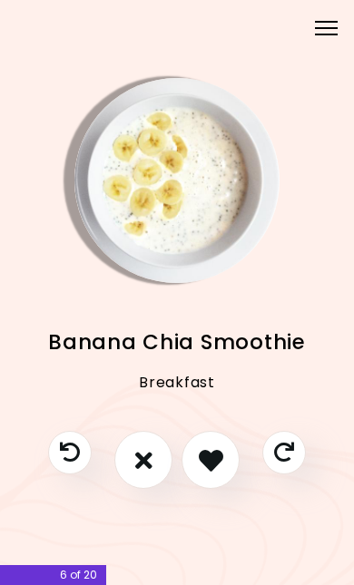
click at [107, 450] on div at bounding box center [177, 469] width 294 height 76
click at [138, 455] on icon "I don't like this recipe" at bounding box center [143, 459] width 19 height 27
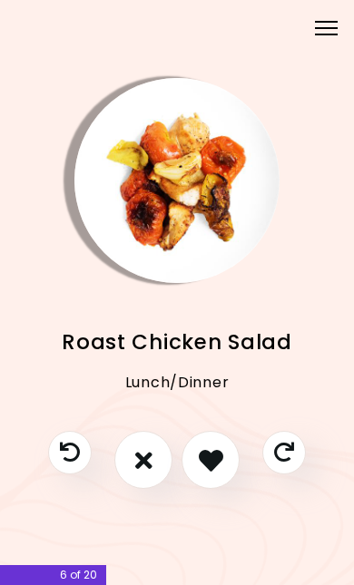
click at [136, 454] on icon "I don't like this recipe" at bounding box center [143, 460] width 17 height 24
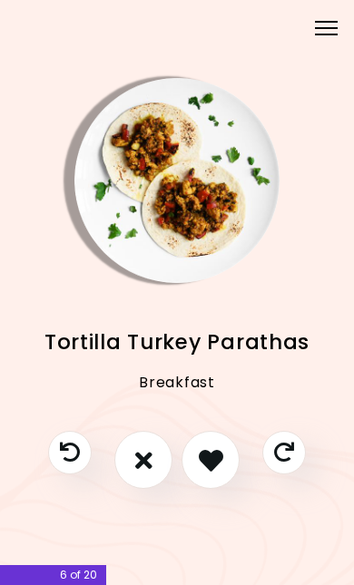
click at [141, 465] on button "I don't like this recipe" at bounding box center [143, 460] width 58 height 58
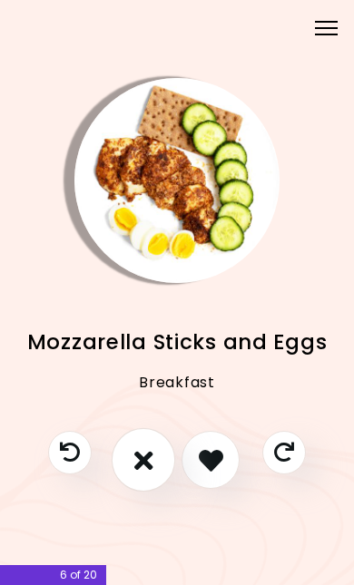
click at [133, 465] on button "I don't like this recipe" at bounding box center [144, 460] width 64 height 64
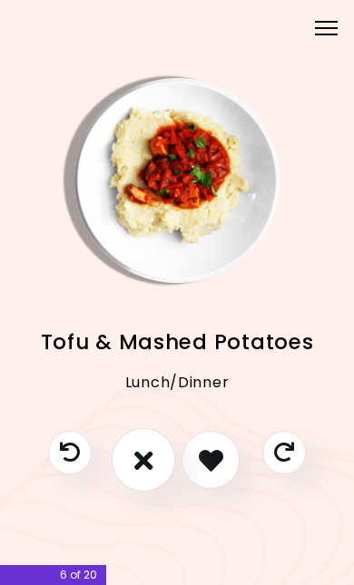
click at [133, 460] on button "I don't like this recipe" at bounding box center [144, 460] width 64 height 64
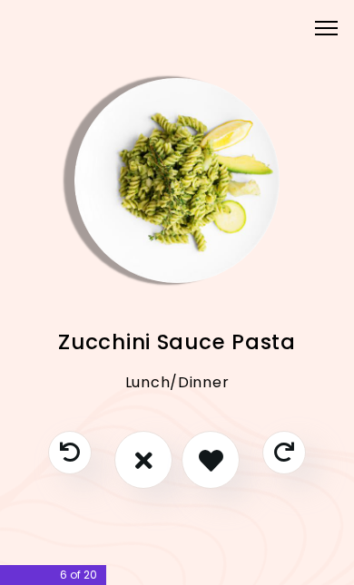
click at [200, 448] on icon "I like this recipe" at bounding box center [211, 460] width 24 height 24
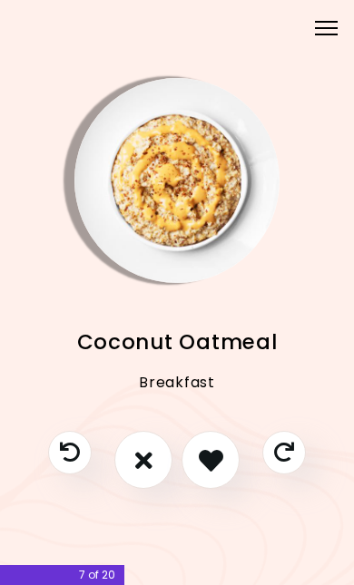
click at [199, 457] on icon "I like this recipe" at bounding box center [211, 460] width 24 height 24
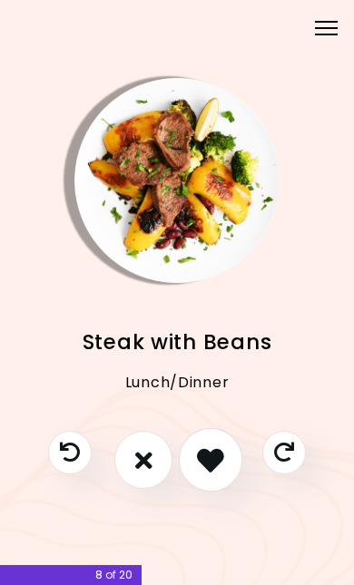
click at [210, 450] on icon "I like this recipe" at bounding box center [210, 459] width 27 height 27
